Goal: Navigation & Orientation: Find specific page/section

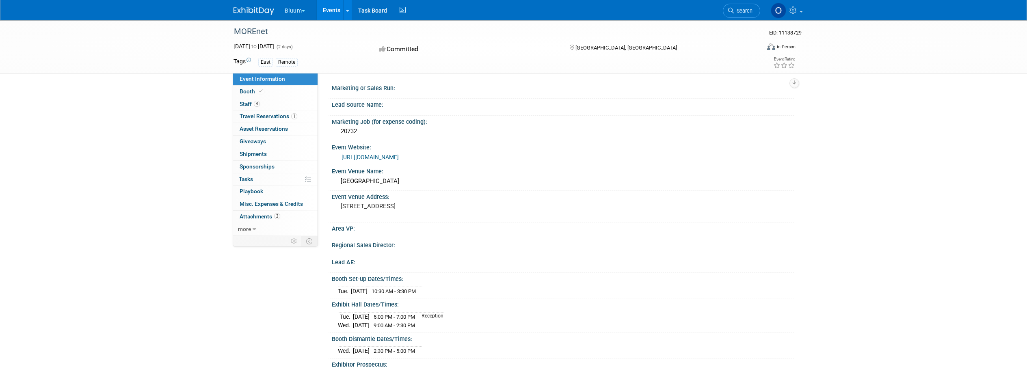
click at [298, 9] on button "Bluum" at bounding box center [300, 9] width 32 height 18
click at [610, 60] on div "East Remote" at bounding box center [479, 62] width 442 height 9
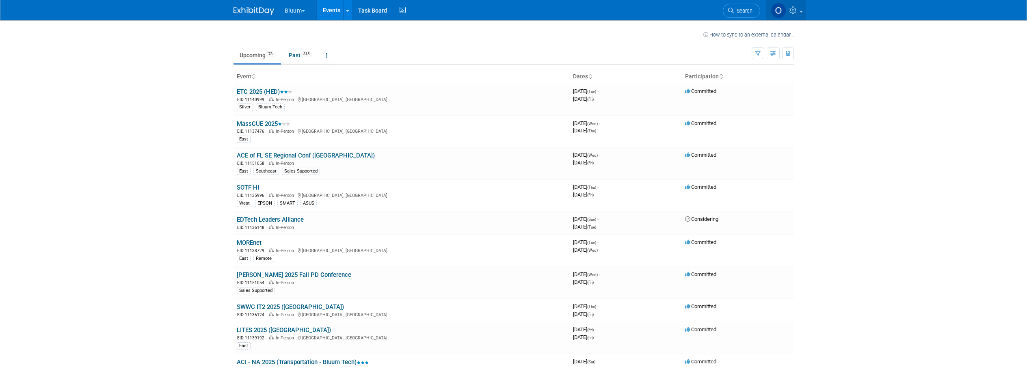
click at [796, 6] on icon at bounding box center [793, 9] width 9 height 7
click at [904, 63] on body "Bluum Choose Workspace: Bluum Bluum Events Recently Viewed Events: MOREnet Osag…" at bounding box center [513, 183] width 1027 height 367
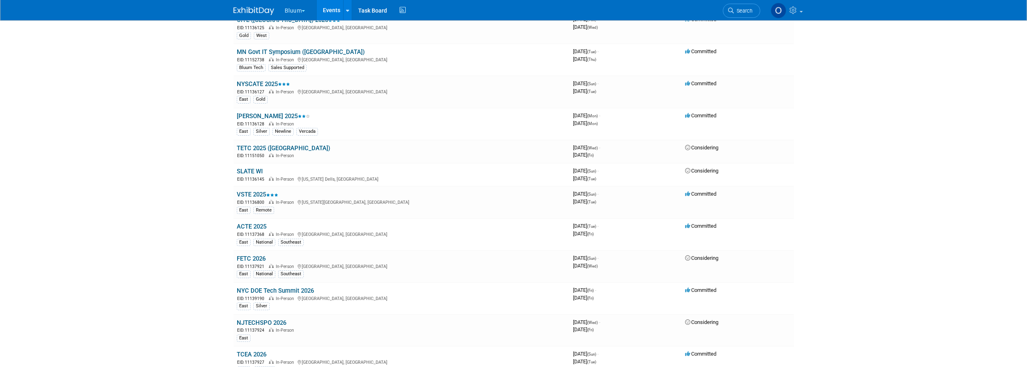
scroll to position [609, 0]
